Goal: Task Accomplishment & Management: Use online tool/utility

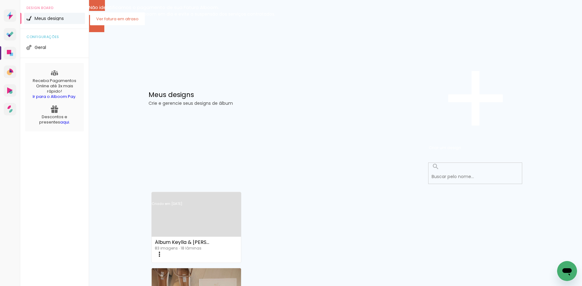
click at [208, 194] on link "Criado em [DATE]" at bounding box center [196, 211] width 89 height 35
